Goal: Task Accomplishment & Management: Complete application form

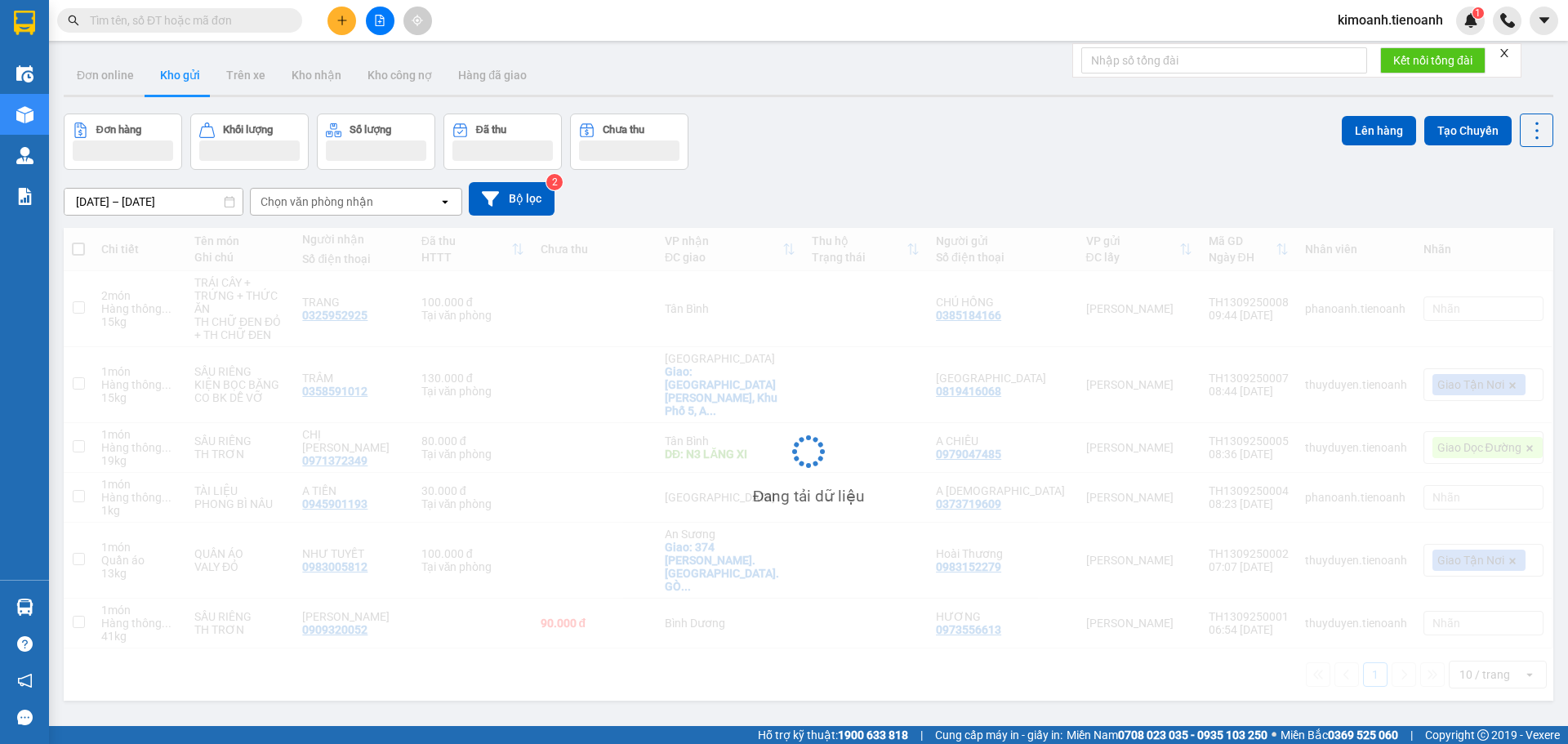
click at [152, 23] on input "text" at bounding box center [186, 20] width 193 height 18
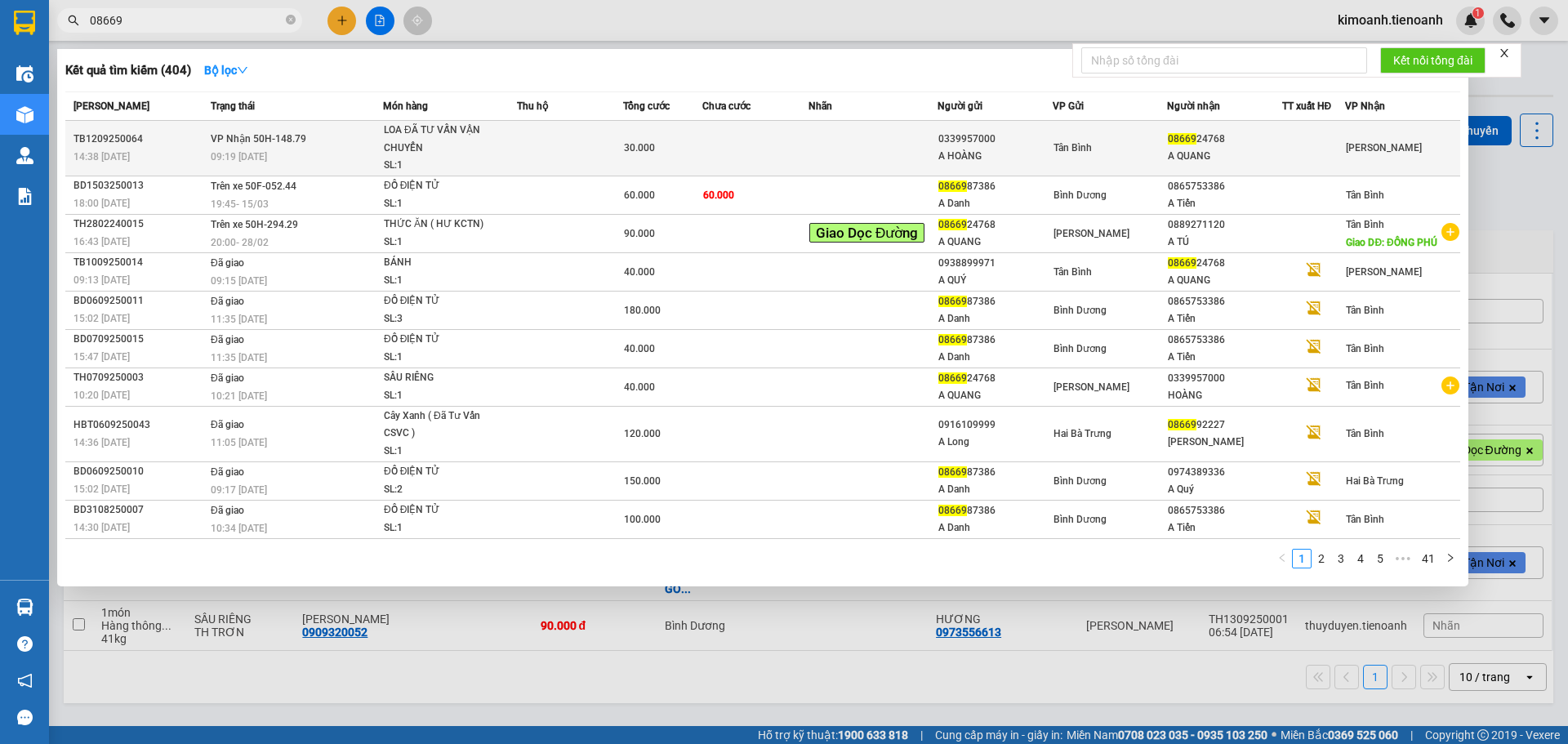
type input "08669"
click at [738, 138] on td at bounding box center [755, 148] width 106 height 55
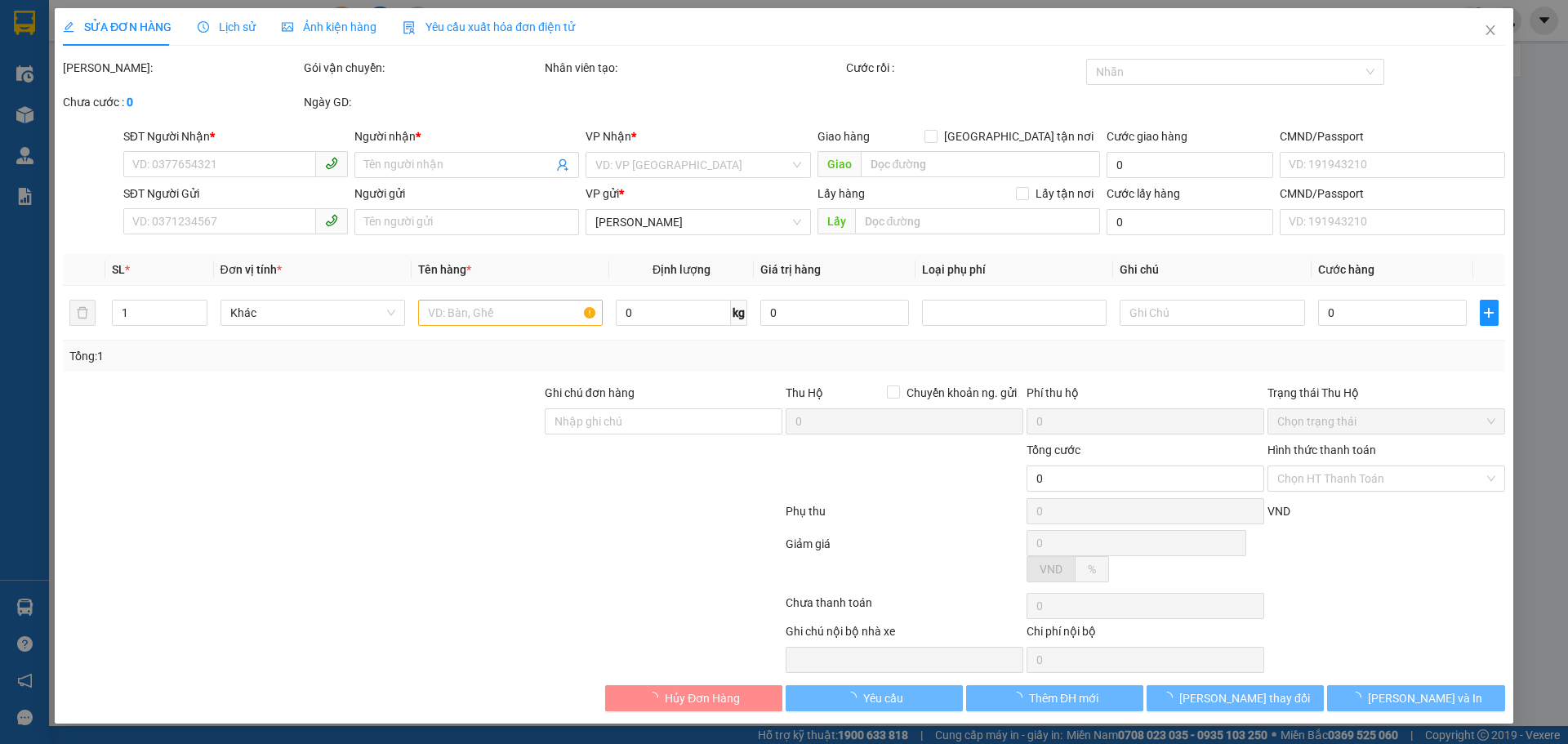
type input "0866924768"
type input "A QUANG"
type input "0339957000"
type input "A HOÀNG"
type input "30.000"
